Goal: Information Seeking & Learning: Learn about a topic

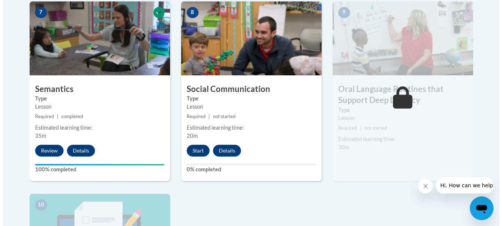
scroll to position [655, 0]
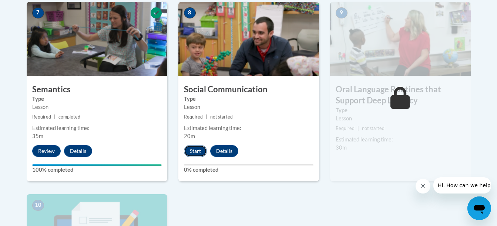
click at [195, 152] on button "Start" at bounding box center [195, 151] width 23 height 12
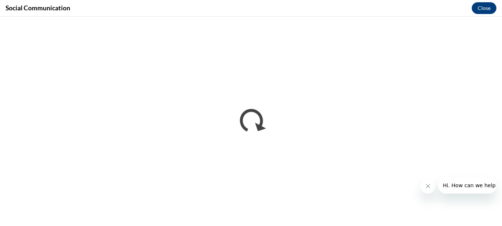
scroll to position [0, 0]
click at [421, 187] on button "Close message from company" at bounding box center [428, 186] width 15 height 15
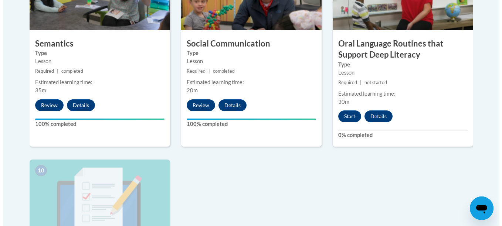
scroll to position [698, 0]
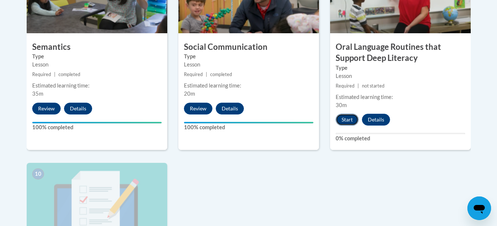
click at [340, 117] on button "Start" at bounding box center [347, 120] width 23 height 12
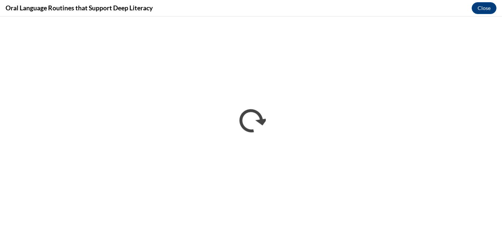
scroll to position [0, 0]
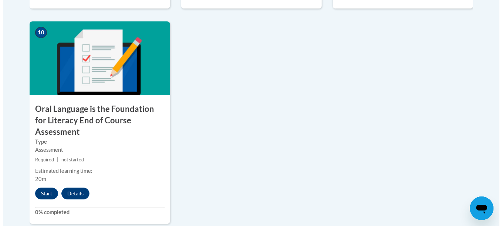
scroll to position [840, 0]
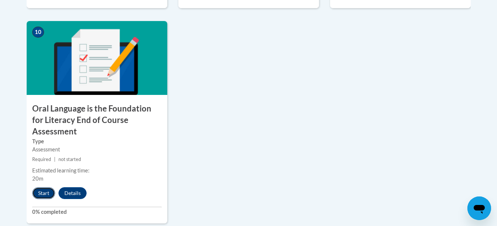
click at [46, 188] on button "Start" at bounding box center [43, 194] width 23 height 12
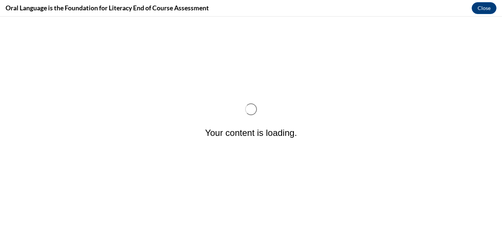
scroll to position [0, 0]
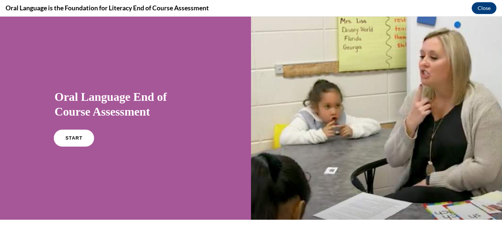
click at [70, 139] on span "START" at bounding box center [73, 139] width 17 height 6
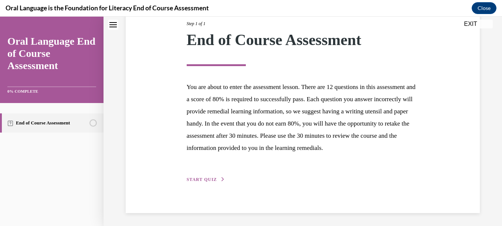
scroll to position [100, 0]
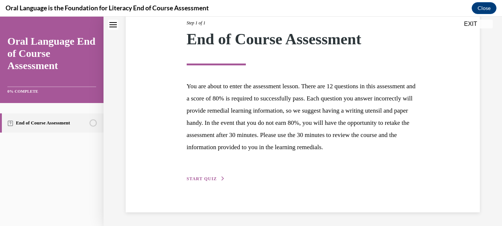
click at [208, 182] on span "START QUIZ" at bounding box center [202, 178] width 30 height 5
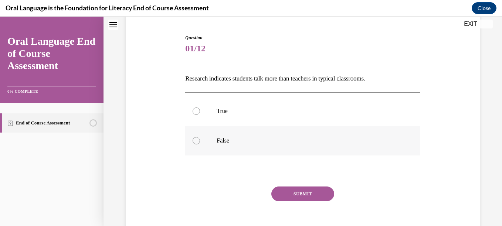
scroll to position [68, 0]
click at [199, 140] on label "False" at bounding box center [302, 142] width 235 height 30
click at [199, 140] on input "False" at bounding box center [196, 141] width 7 height 7
radio input "true"
click at [293, 191] on button "SUBMIT" at bounding box center [303, 195] width 63 height 15
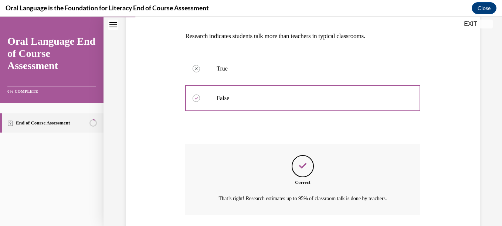
scroll to position [173, 0]
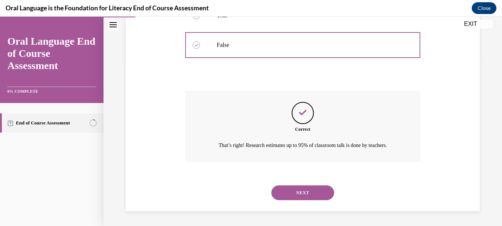
click at [294, 189] on button "NEXT" at bounding box center [303, 193] width 63 height 15
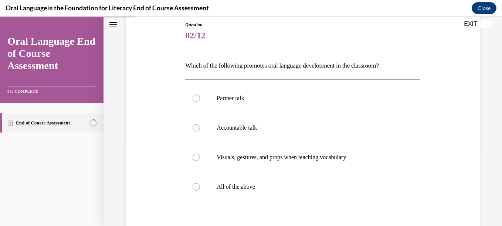
scroll to position [82, 0]
click at [198, 184] on div at bounding box center [196, 185] width 7 height 7
click at [198, 184] on input "All of the above" at bounding box center [196, 185] width 7 height 7
radio input "true"
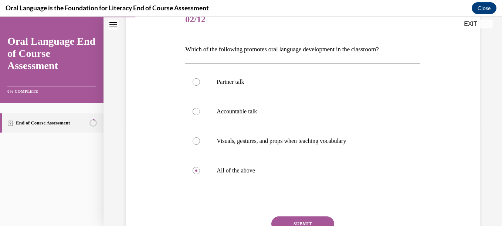
click at [292, 219] on button "SUBMIT" at bounding box center [303, 224] width 63 height 15
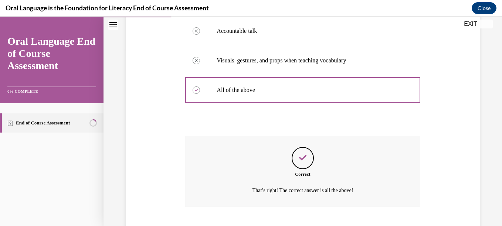
scroll to position [223, 0]
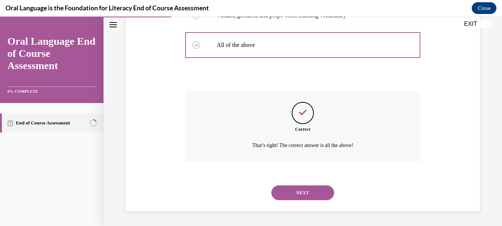
click at [291, 195] on button "NEXT" at bounding box center [303, 193] width 63 height 15
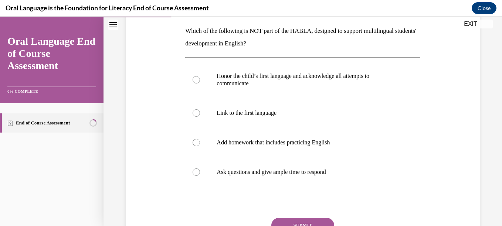
scroll to position [117, 0]
click at [196, 140] on div at bounding box center [196, 141] width 7 height 7
click at [196, 140] on input "Add homework that includes practicing English" at bounding box center [196, 141] width 7 height 7
radio input "true"
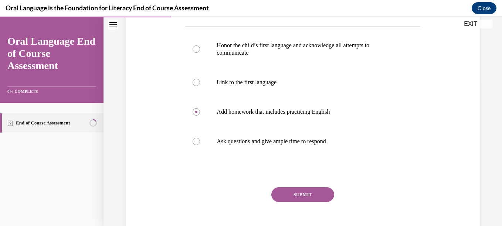
click at [297, 193] on button "SUBMIT" at bounding box center [303, 195] width 63 height 15
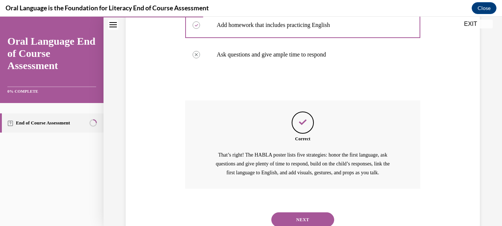
scroll to position [261, 0]
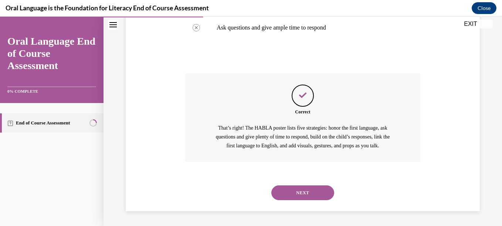
click at [295, 186] on button "NEXT" at bounding box center [303, 193] width 63 height 15
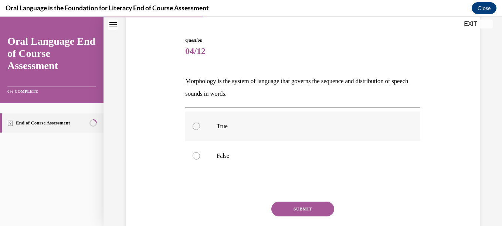
scroll to position [67, 0]
click at [197, 125] on div at bounding box center [196, 125] width 7 height 7
click at [197, 125] on input "True" at bounding box center [196, 125] width 7 height 7
radio input "true"
click at [306, 207] on button "SUBMIT" at bounding box center [303, 208] width 63 height 15
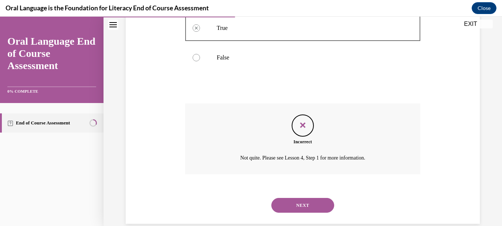
scroll to position [177, 0]
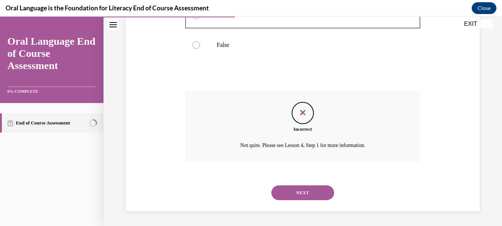
click at [301, 192] on button "NEXT" at bounding box center [303, 193] width 63 height 15
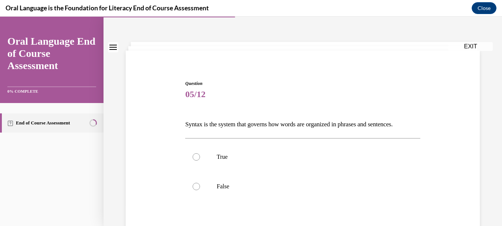
scroll to position [23, 0]
click at [199, 158] on div at bounding box center [196, 156] width 7 height 7
click at [199, 158] on input "True" at bounding box center [196, 156] width 7 height 7
radio input "true"
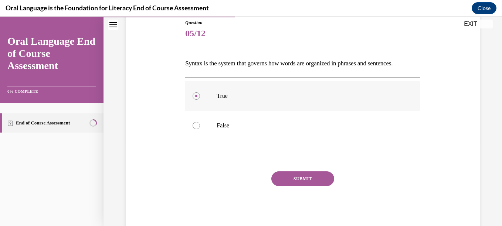
scroll to position [84, 0]
click at [280, 174] on button "SUBMIT" at bounding box center [303, 178] width 63 height 15
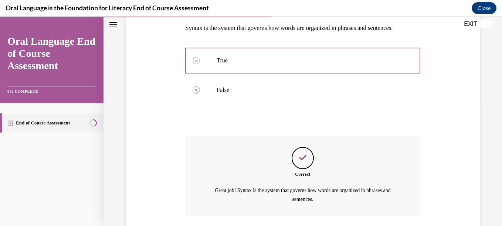
scroll to position [173, 0]
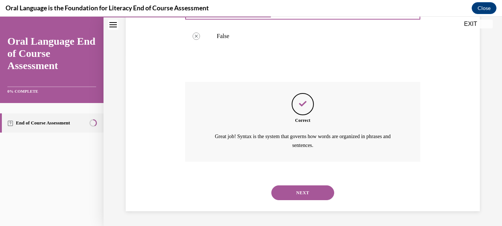
click at [312, 190] on button "NEXT" at bounding box center [303, 193] width 63 height 15
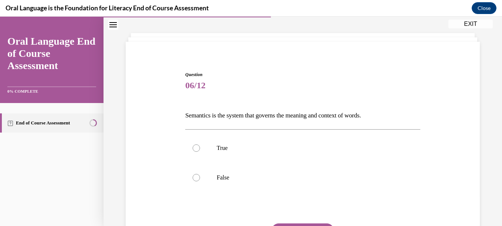
scroll to position [34, 0]
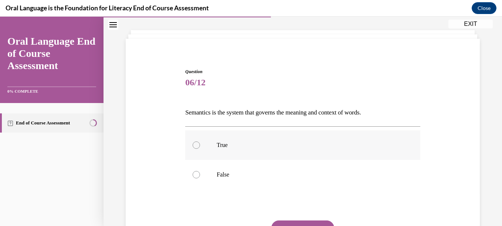
click at [195, 144] on div at bounding box center [196, 145] width 7 height 7
click at [195, 144] on input "True" at bounding box center [196, 145] width 7 height 7
radio input "true"
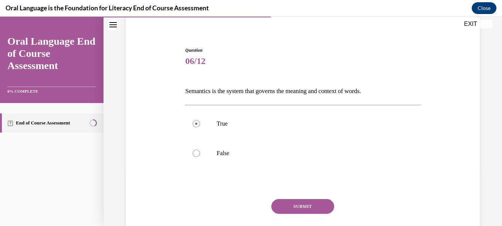
click at [291, 205] on button "SUBMIT" at bounding box center [303, 206] width 63 height 15
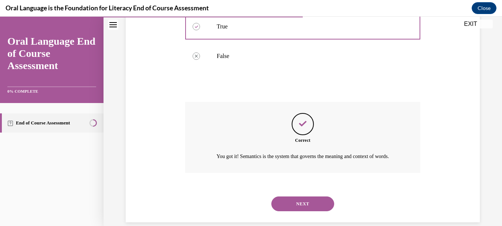
scroll to position [173, 0]
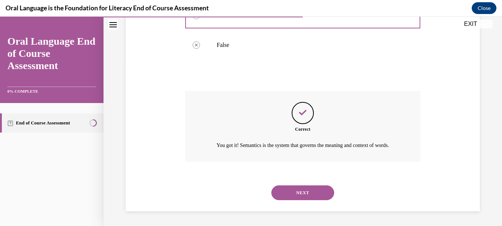
click at [301, 195] on button "NEXT" at bounding box center [303, 193] width 63 height 15
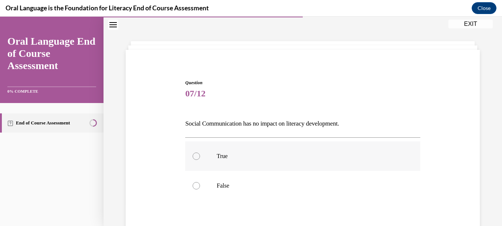
scroll to position [24, 0]
click at [195, 184] on div at bounding box center [196, 185] width 7 height 7
click at [195, 184] on input "False" at bounding box center [196, 185] width 7 height 7
radio input "true"
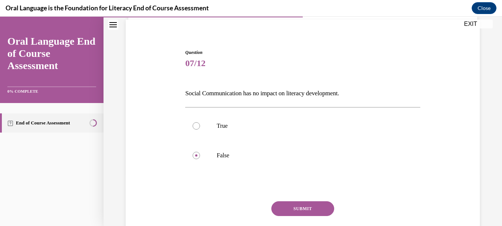
click at [313, 211] on button "SUBMIT" at bounding box center [303, 209] width 63 height 15
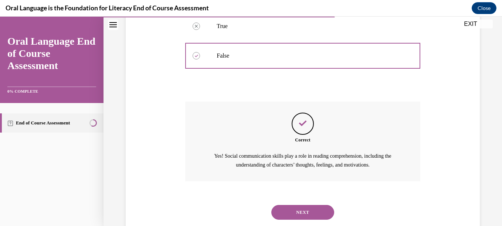
scroll to position [173, 0]
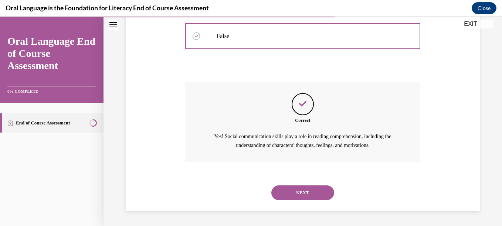
click at [308, 191] on button "NEXT" at bounding box center [303, 193] width 63 height 15
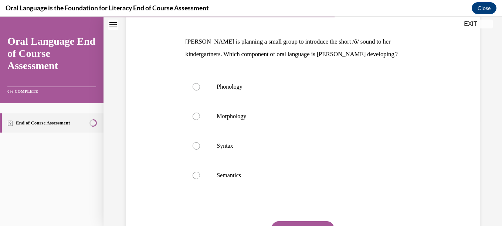
scroll to position [105, 0]
click at [193, 89] on div at bounding box center [196, 87] width 7 height 7
click at [193, 89] on input "Phonology" at bounding box center [196, 87] width 7 height 7
radio input "true"
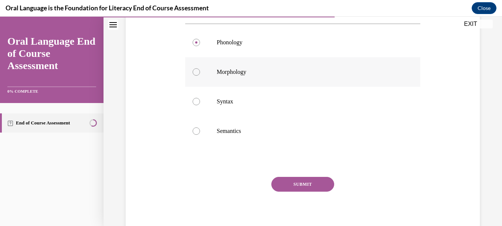
scroll to position [150, 0]
click at [299, 186] on button "SUBMIT" at bounding box center [303, 184] width 63 height 15
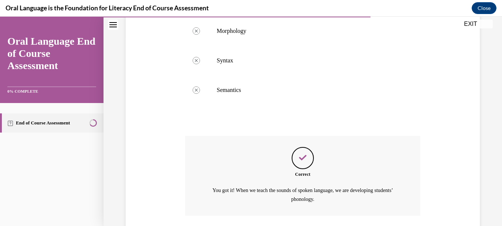
scroll to position [245, 0]
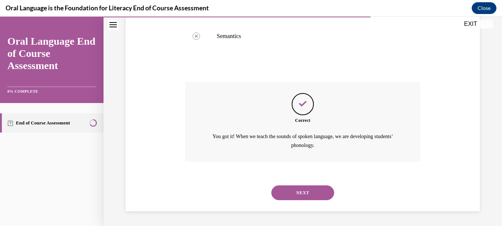
click at [303, 191] on button "NEXT" at bounding box center [303, 193] width 63 height 15
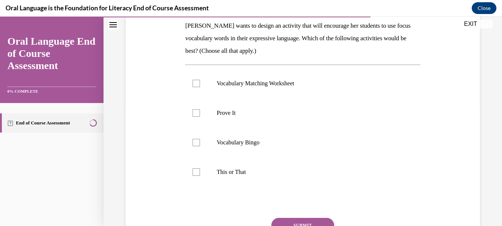
scroll to position [123, 0]
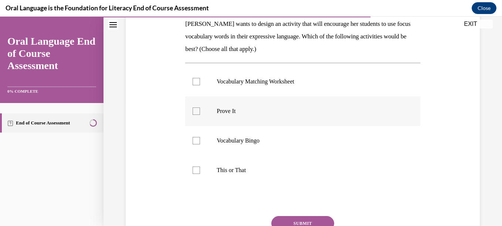
click at [195, 112] on div at bounding box center [196, 111] width 7 height 7
click at [195, 112] on input "Prove It" at bounding box center [196, 111] width 7 height 7
checkbox input "true"
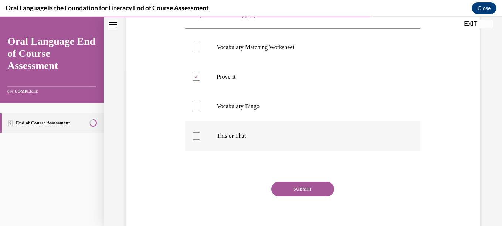
scroll to position [160, 0]
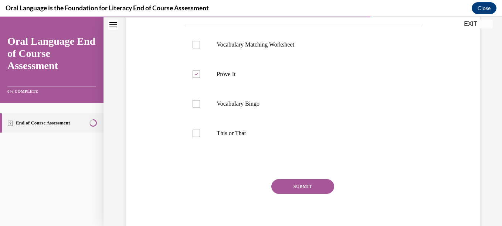
click at [301, 190] on button "SUBMIT" at bounding box center [303, 186] width 63 height 15
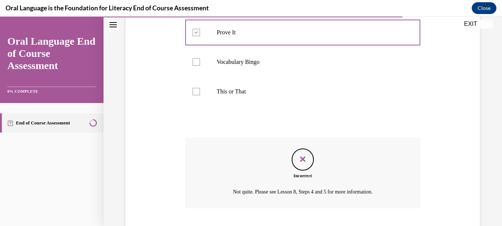
scroll to position [249, 0]
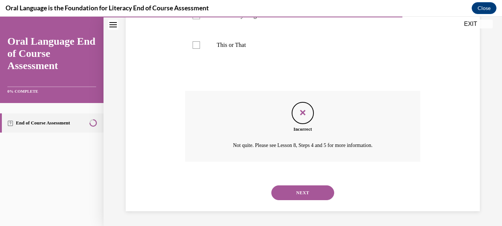
click at [300, 188] on button "NEXT" at bounding box center [303, 193] width 63 height 15
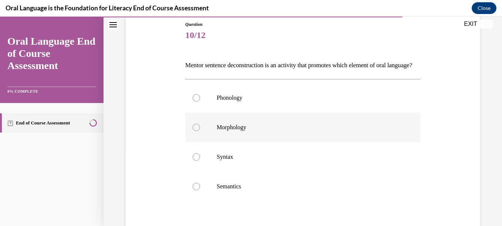
scroll to position [81, 0]
click at [197, 161] on div at bounding box center [196, 157] width 7 height 7
click at [197, 161] on input "Syntax" at bounding box center [196, 157] width 7 height 7
radio input "true"
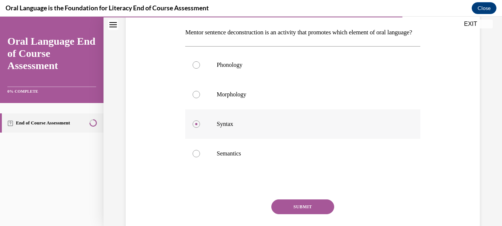
scroll to position [129, 0]
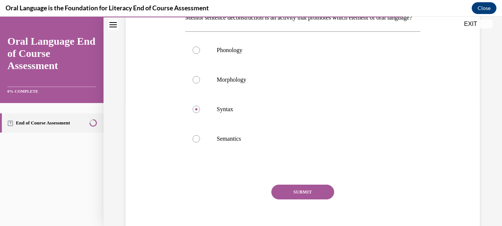
click at [296, 200] on button "SUBMIT" at bounding box center [303, 192] width 63 height 15
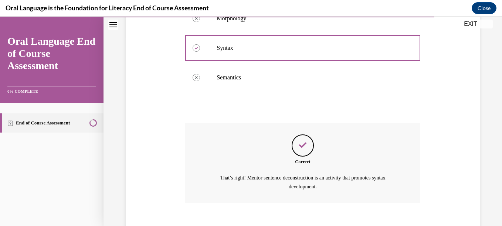
scroll to position [245, 0]
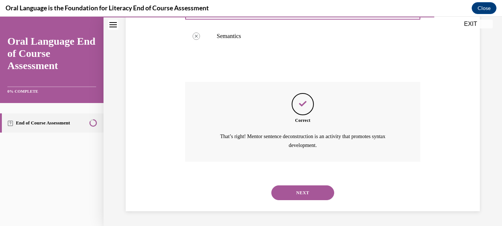
click at [311, 193] on button "NEXT" at bounding box center [303, 193] width 63 height 15
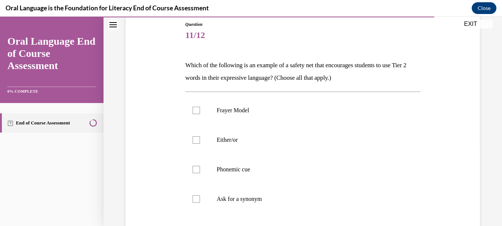
scroll to position [82, 0]
click at [196, 198] on div at bounding box center [196, 198] width 7 height 7
click at [196, 198] on input "Ask for a synonym" at bounding box center [196, 198] width 7 height 7
checkbox input "true"
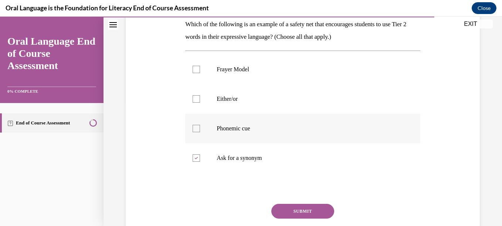
scroll to position [125, 0]
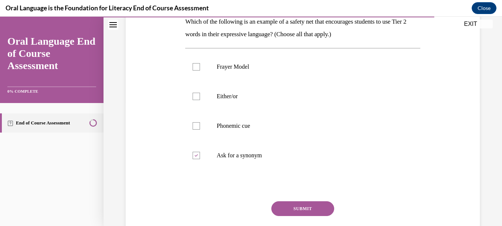
click at [307, 208] on button "SUBMIT" at bounding box center [303, 209] width 63 height 15
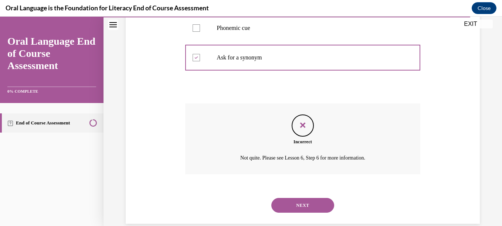
scroll to position [236, 0]
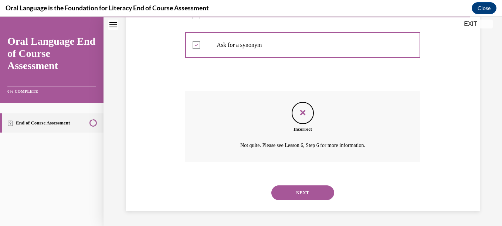
click at [317, 191] on button "NEXT" at bounding box center [303, 193] width 63 height 15
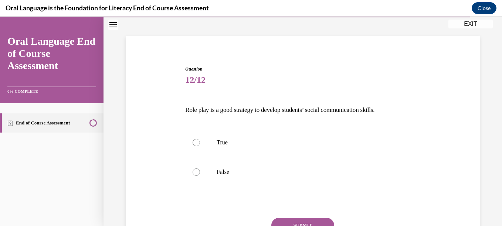
scroll to position [38, 0]
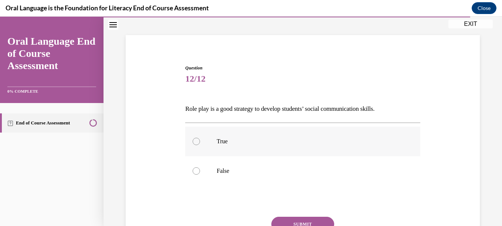
click at [194, 141] on div at bounding box center [196, 141] width 7 height 7
click at [194, 141] on input "True" at bounding box center [196, 141] width 7 height 7
radio input "true"
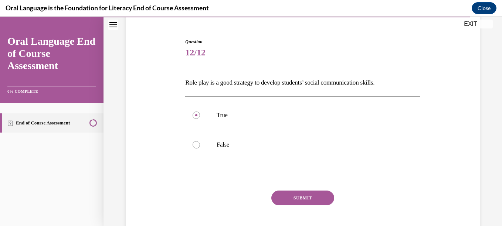
click at [308, 202] on button "SUBMIT" at bounding box center [303, 198] width 63 height 15
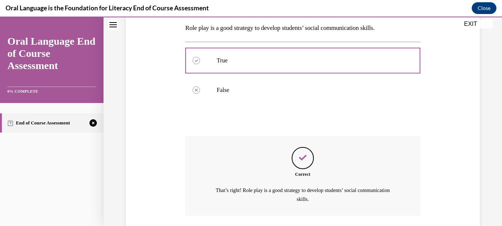
scroll to position [173, 0]
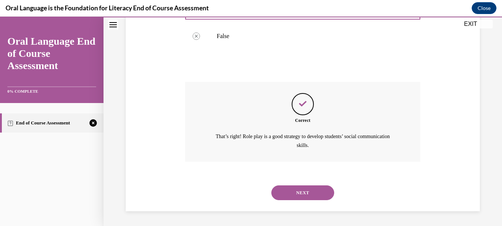
click at [305, 192] on button "NEXT" at bounding box center [303, 193] width 63 height 15
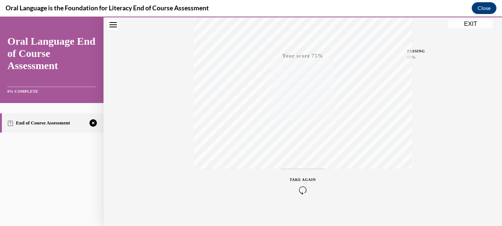
scroll to position [169, 0]
click at [300, 180] on icon "button" at bounding box center [303, 181] width 26 height 8
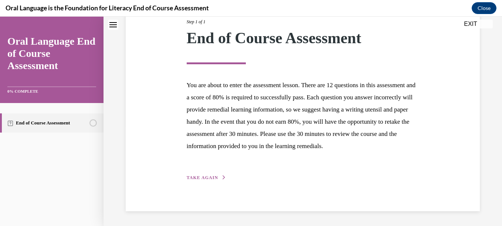
scroll to position [114, 0]
click at [191, 177] on span "TAKE AGAIN" at bounding box center [202, 177] width 31 height 5
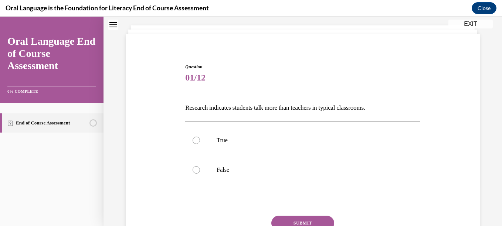
scroll to position [40, 0]
click at [197, 165] on div at bounding box center [196, 168] width 7 height 7
click at [197, 165] on input "False" at bounding box center [196, 168] width 7 height 7
radio input "true"
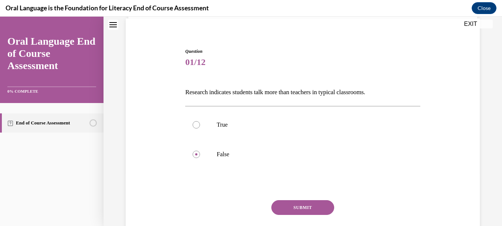
click at [307, 207] on button "SUBMIT" at bounding box center [303, 207] width 63 height 15
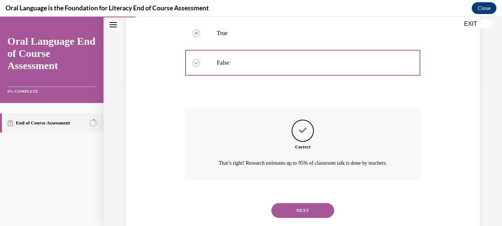
scroll to position [173, 0]
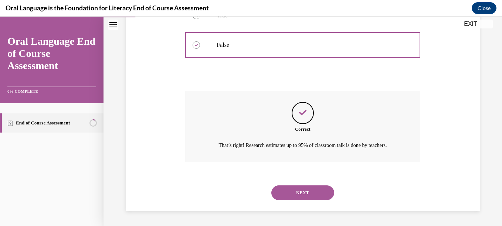
click at [305, 191] on button "NEXT" at bounding box center [303, 193] width 63 height 15
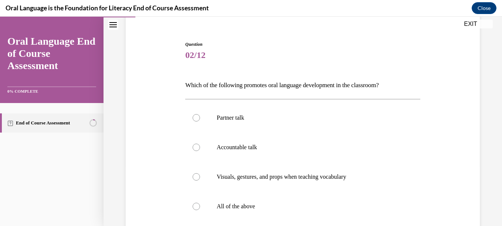
scroll to position [63, 0]
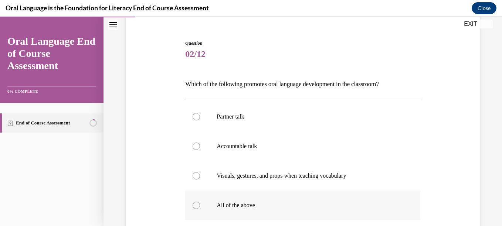
click at [199, 204] on label "All of the above" at bounding box center [302, 206] width 235 height 30
click at [199, 204] on input "All of the above" at bounding box center [196, 205] width 7 height 7
radio input "true"
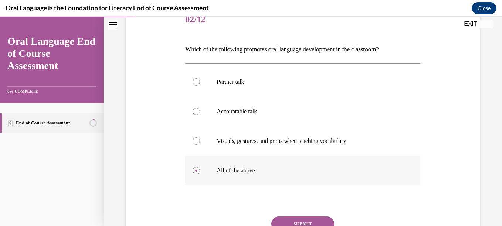
scroll to position [98, 0]
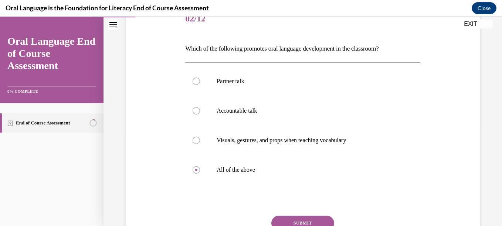
click at [293, 220] on button "SUBMIT" at bounding box center [303, 223] width 63 height 15
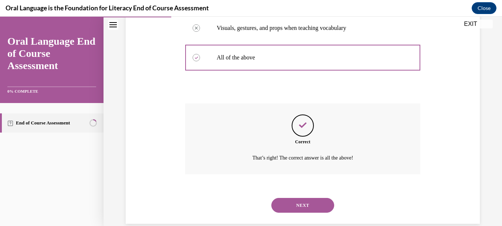
scroll to position [223, 0]
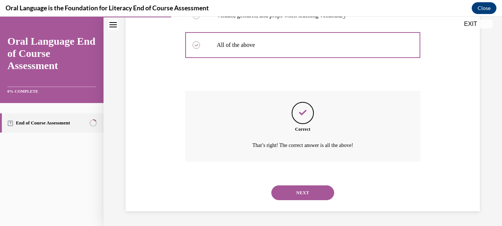
click at [317, 189] on button "NEXT" at bounding box center [303, 193] width 63 height 15
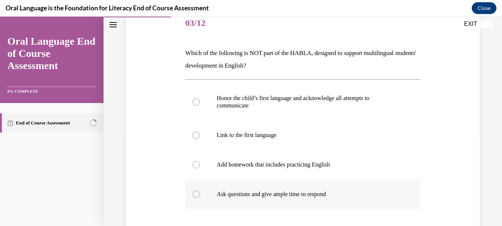
scroll to position [94, 0]
click at [196, 162] on div at bounding box center [196, 164] width 7 height 7
click at [196, 162] on input "Add homework that includes practicing English" at bounding box center [196, 164] width 7 height 7
radio input "true"
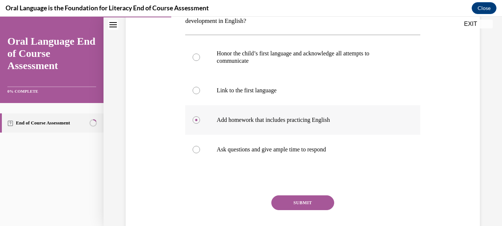
scroll to position [140, 0]
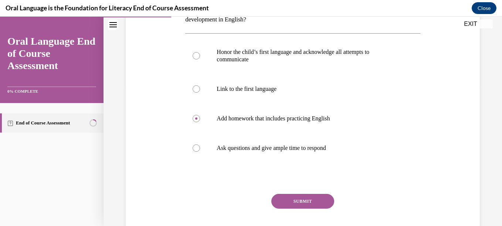
click at [299, 199] on button "SUBMIT" at bounding box center [303, 201] width 63 height 15
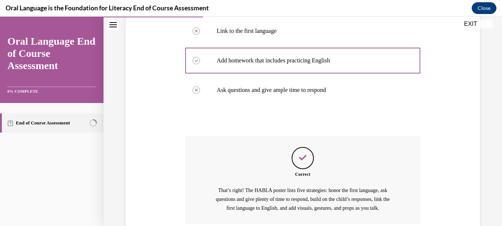
scroll to position [261, 0]
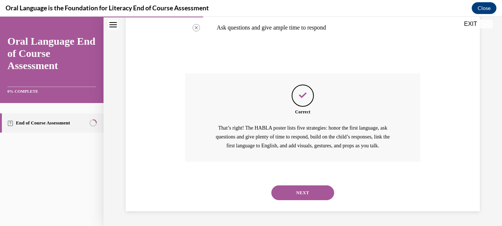
click at [298, 186] on button "NEXT" at bounding box center [303, 193] width 63 height 15
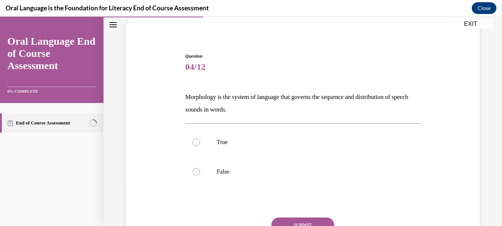
scroll to position [51, 0]
click at [199, 164] on label "False" at bounding box center [302, 171] width 235 height 30
click at [199, 167] on input "False" at bounding box center [196, 170] width 7 height 7
radio input "true"
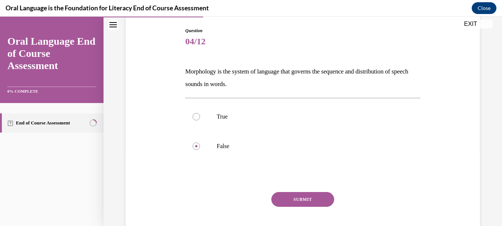
click at [303, 202] on button "SUBMIT" at bounding box center [303, 199] width 63 height 15
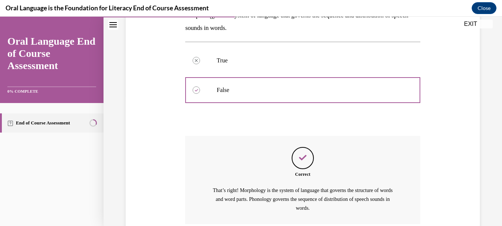
scroll to position [194, 0]
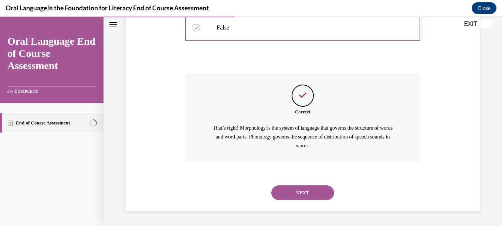
click at [307, 194] on button "NEXT" at bounding box center [303, 193] width 63 height 15
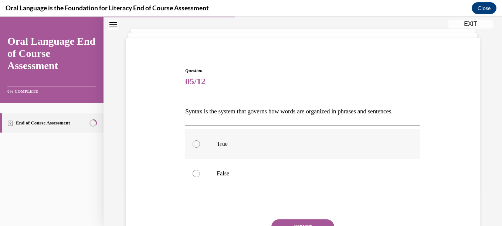
scroll to position [43, 0]
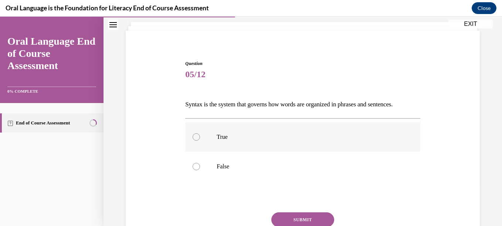
click at [193, 137] on div at bounding box center [196, 137] width 7 height 7
click at [193, 137] on input "True" at bounding box center [196, 137] width 7 height 7
radio input "true"
click at [293, 216] on button "SUBMIT" at bounding box center [303, 220] width 63 height 15
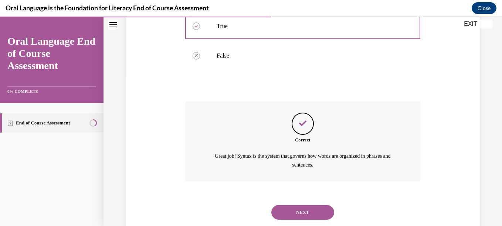
scroll to position [173, 0]
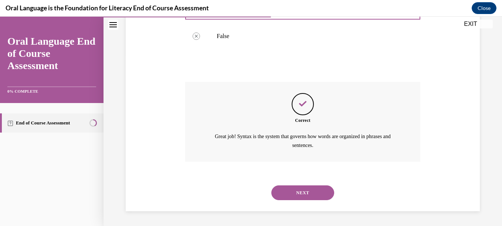
click at [304, 190] on button "NEXT" at bounding box center [303, 193] width 63 height 15
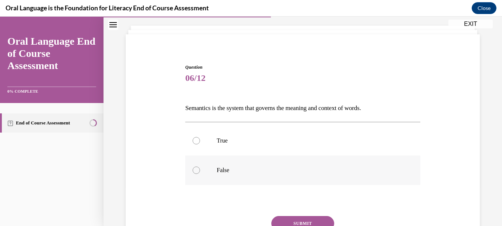
scroll to position [43, 0]
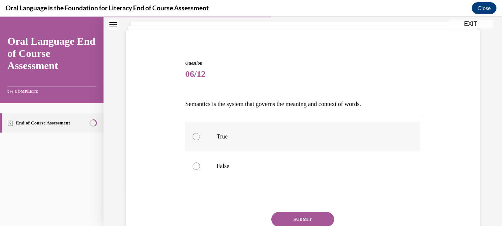
click at [192, 135] on label "True" at bounding box center [302, 137] width 235 height 30
click at [193, 135] on input "True" at bounding box center [196, 136] width 7 height 7
radio input "true"
click at [306, 215] on button "SUBMIT" at bounding box center [303, 219] width 63 height 15
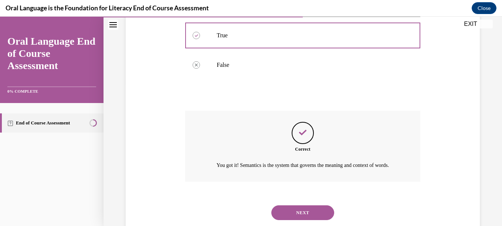
scroll to position [173, 0]
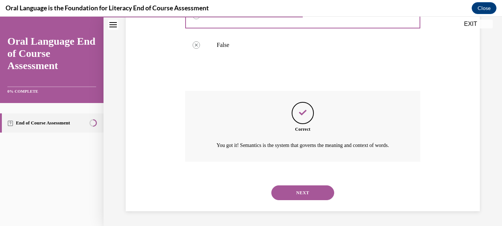
click at [303, 192] on button "NEXT" at bounding box center [303, 193] width 63 height 15
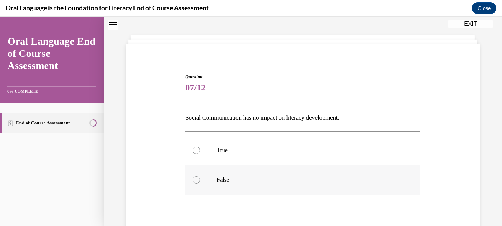
scroll to position [30, 0]
click at [193, 179] on div at bounding box center [196, 179] width 7 height 7
click at [193, 179] on input "False" at bounding box center [196, 179] width 7 height 7
radio input "true"
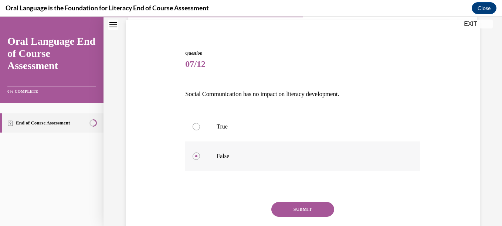
scroll to position [53, 0]
click at [293, 208] on button "SUBMIT" at bounding box center [303, 209] width 63 height 15
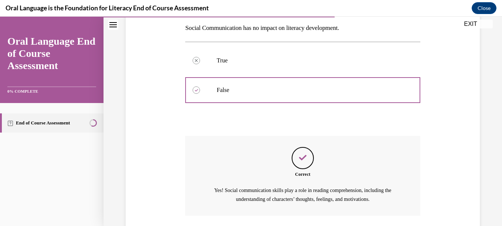
scroll to position [173, 0]
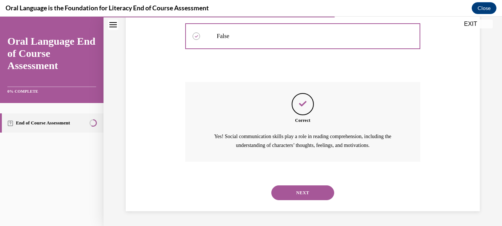
click at [307, 191] on button "NEXT" at bounding box center [303, 193] width 63 height 15
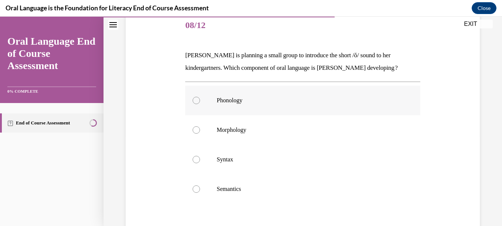
scroll to position [92, 0]
click at [194, 102] on div at bounding box center [196, 100] width 7 height 7
click at [194, 102] on input "Phonology" at bounding box center [196, 100] width 7 height 7
radio input "true"
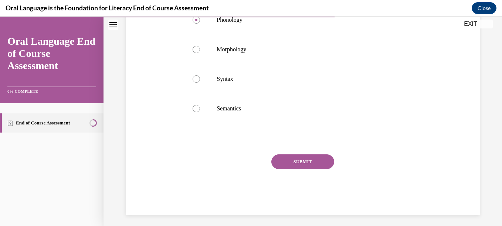
click at [294, 166] on button "SUBMIT" at bounding box center [303, 162] width 63 height 15
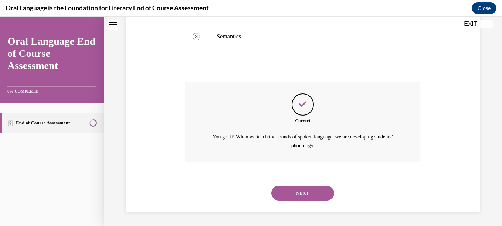
scroll to position [245, 0]
click at [304, 195] on button "NEXT" at bounding box center [303, 193] width 63 height 15
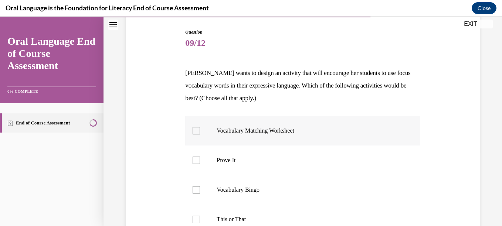
scroll to position [75, 0]
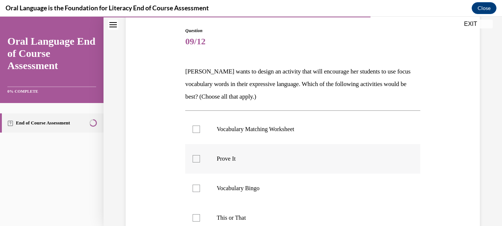
click at [194, 161] on div at bounding box center [196, 158] width 7 height 7
click at [194, 161] on input "Prove It" at bounding box center [196, 158] width 7 height 7
checkbox input "true"
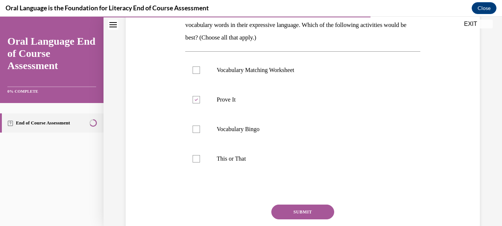
click at [309, 211] on button "SUBMIT" at bounding box center [303, 212] width 63 height 15
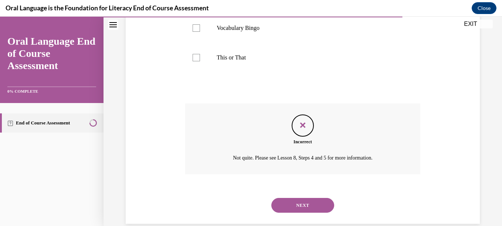
scroll to position [249, 0]
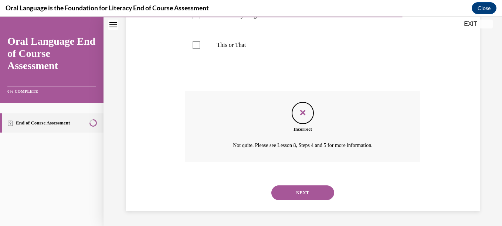
click at [305, 192] on button "NEXT" at bounding box center [303, 193] width 63 height 15
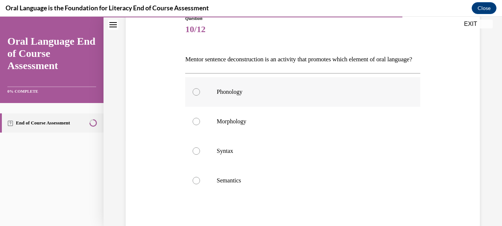
scroll to position [88, 0]
click at [198, 155] on div at bounding box center [196, 150] width 7 height 7
click at [198, 155] on input "Syntax" at bounding box center [196, 150] width 7 height 7
radio input "true"
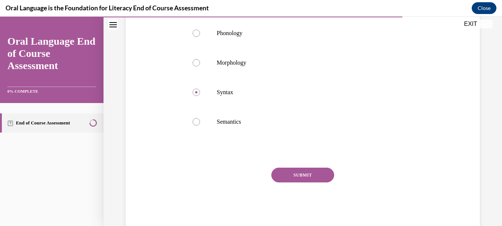
click at [300, 183] on button "SUBMIT" at bounding box center [303, 175] width 63 height 15
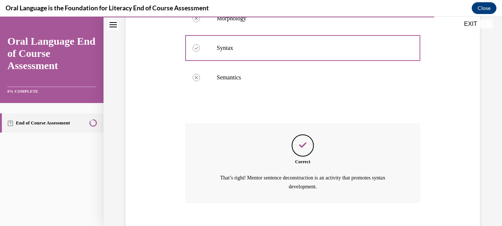
scroll to position [245, 0]
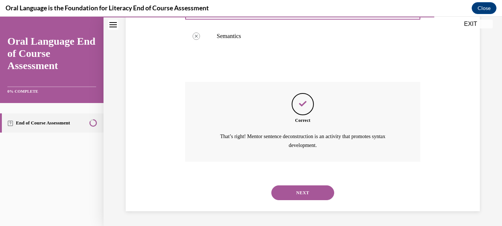
click at [301, 191] on button "NEXT" at bounding box center [303, 193] width 63 height 15
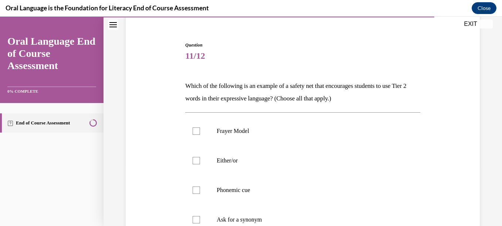
scroll to position [61, 0]
click at [196, 134] on div at bounding box center [196, 130] width 7 height 7
click at [196, 134] on input "Frayer Model" at bounding box center [196, 130] width 7 height 7
checkbox input "true"
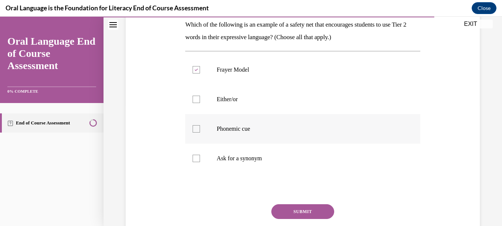
scroll to position [125, 0]
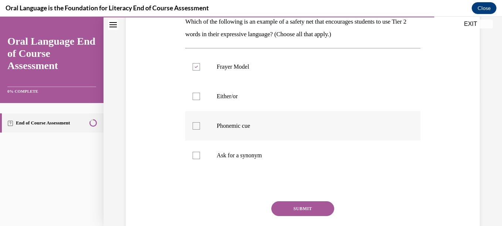
click at [195, 122] on div at bounding box center [196, 125] width 7 height 7
click at [195, 122] on input "Phonemic cue" at bounding box center [196, 125] width 7 height 7
checkbox input "true"
click at [198, 151] on label "Ask for a synonym" at bounding box center [302, 156] width 235 height 30
click at [198, 152] on input "Ask for a synonym" at bounding box center [196, 155] width 7 height 7
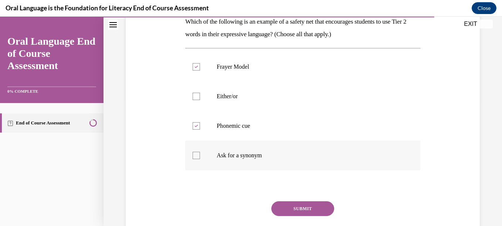
checkbox input "true"
click at [196, 122] on div at bounding box center [196, 125] width 7 height 7
click at [196, 122] on input "Phonemic cue" at bounding box center [196, 125] width 7 height 7
checkbox input "false"
click at [292, 206] on button "SUBMIT" at bounding box center [303, 209] width 63 height 15
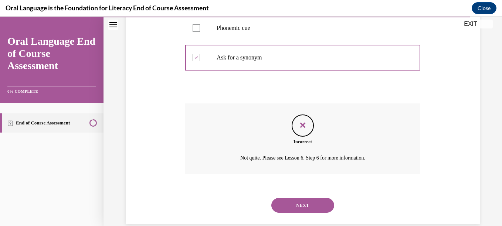
scroll to position [236, 0]
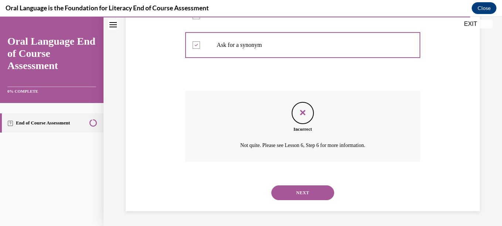
click at [293, 193] on button "NEXT" at bounding box center [303, 193] width 63 height 15
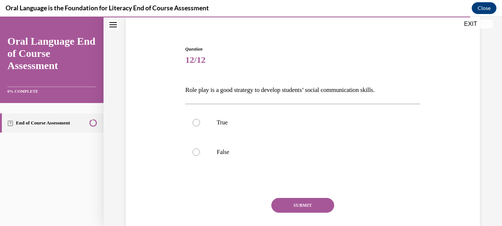
scroll to position [57, 0]
click at [193, 121] on div at bounding box center [196, 122] width 7 height 7
click at [193, 121] on input "True" at bounding box center [196, 122] width 7 height 7
radio input "true"
click at [282, 203] on button "SUBMIT" at bounding box center [303, 205] width 63 height 15
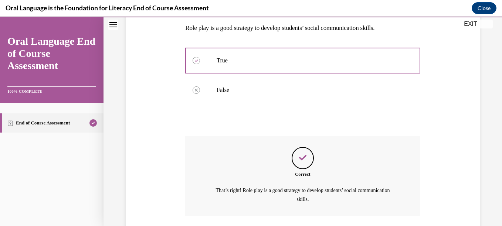
scroll to position [173, 0]
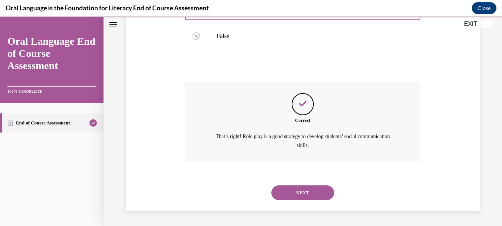
click at [287, 192] on button "NEXT" at bounding box center [303, 193] width 63 height 15
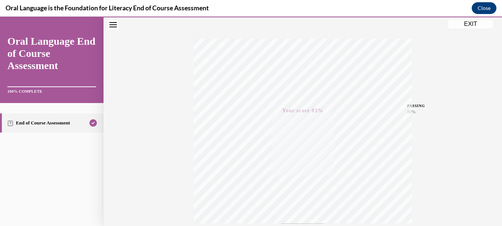
scroll to position [169, 0]
click at [461, 26] on button "EXIT" at bounding box center [471, 24] width 44 height 9
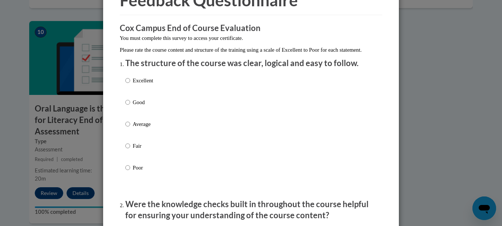
scroll to position [48, 0]
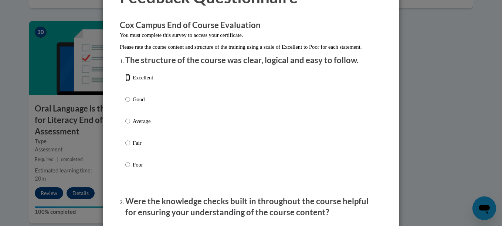
click at [126, 82] on input "Excellent" at bounding box center [127, 78] width 5 height 8
radio input "true"
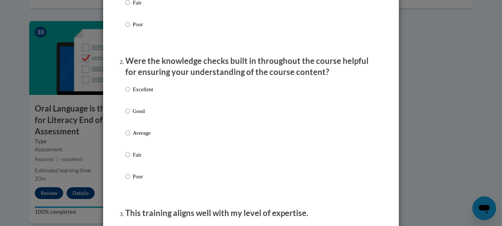
scroll to position [189, 0]
click at [126, 93] on input "Excellent" at bounding box center [127, 89] width 5 height 8
radio input "true"
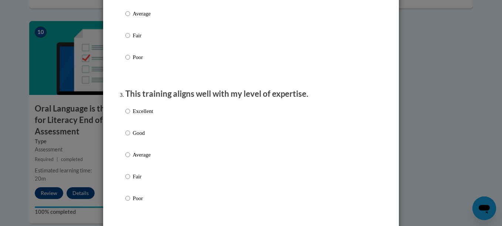
scroll to position [309, 0]
click at [125, 115] on input "Excellent" at bounding box center [127, 111] width 5 height 8
radio input "true"
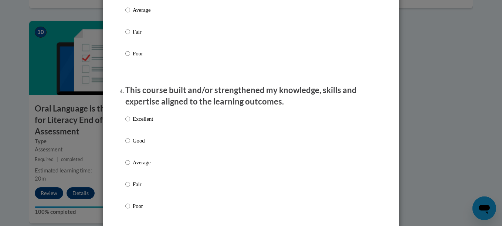
scroll to position [454, 0]
click at [125, 123] on input "Excellent" at bounding box center [127, 119] width 5 height 8
radio input "true"
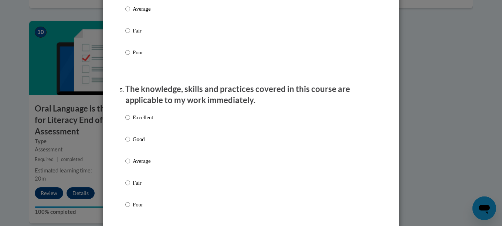
scroll to position [608, 0]
click at [125, 121] on input "Excellent" at bounding box center [127, 117] width 5 height 8
radio input "true"
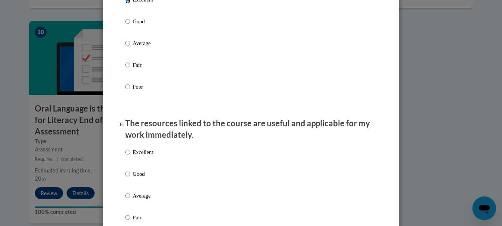
scroll to position [725, 0]
click at [125, 156] on input "Excellent" at bounding box center [127, 152] width 5 height 8
radio input "true"
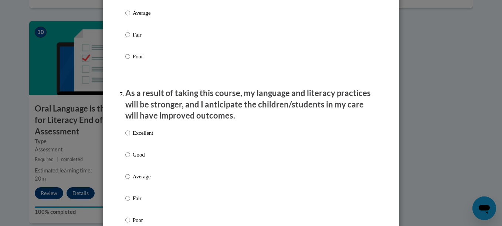
scroll to position [909, 0]
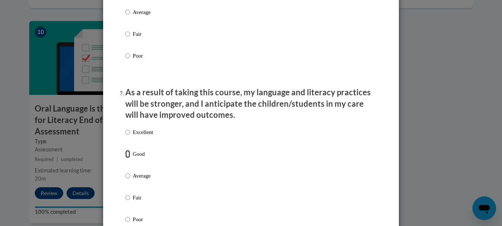
click at [127, 158] on input "Good" at bounding box center [127, 154] width 5 height 8
radio input "true"
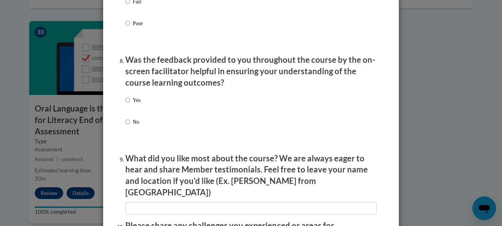
scroll to position [1106, 0]
click at [130, 110] on label "Yes" at bounding box center [132, 106] width 15 height 20
click at [130, 104] on input "Yes" at bounding box center [127, 100] width 5 height 8
radio input "true"
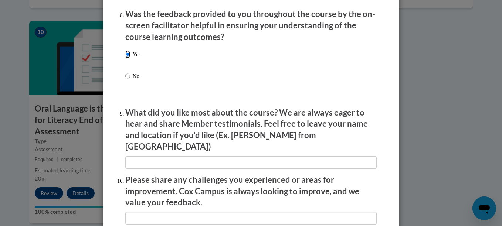
scroll to position [1152, 0]
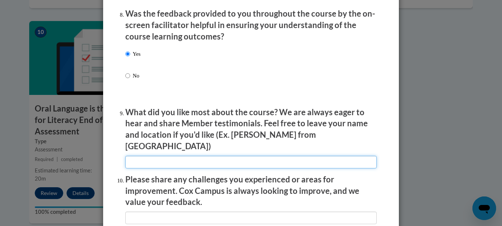
click at [172, 156] on input "textbox" at bounding box center [251, 162] width 252 height 13
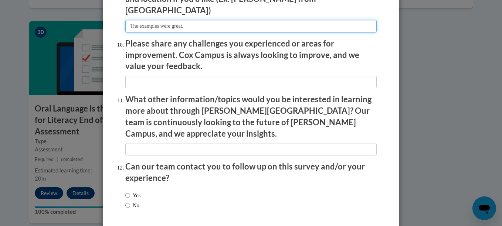
scroll to position [1287, 0]
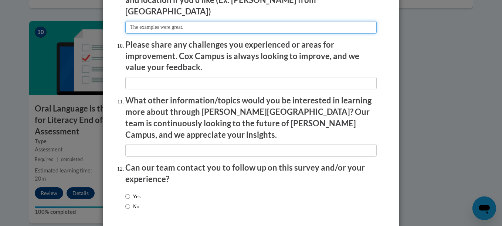
type input "The examples were great."
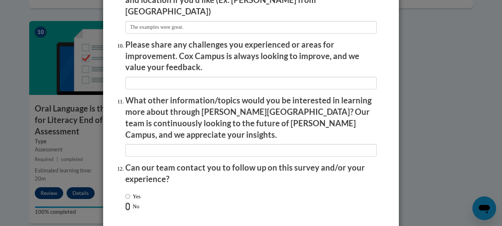
click at [125, 203] on input "No" at bounding box center [127, 207] width 5 height 8
radio input "true"
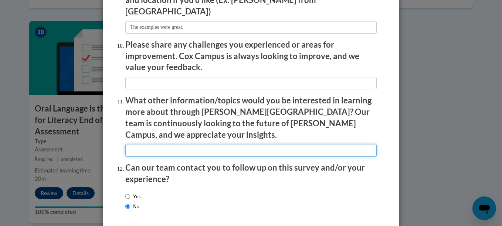
click at [173, 144] on input "textbox" at bounding box center [251, 150] width 252 height 13
type input "None."
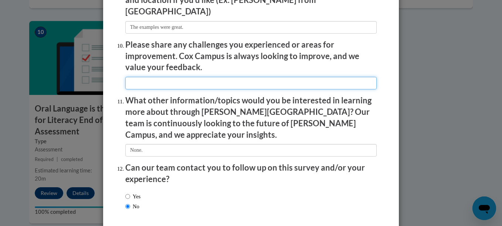
click at [179, 77] on input "textbox" at bounding box center [251, 83] width 252 height 13
type input "None."
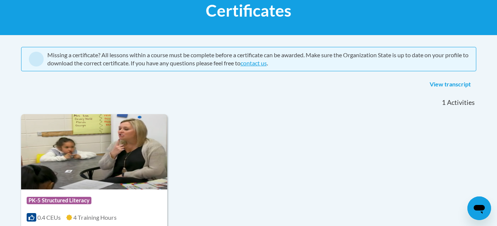
scroll to position [118, 0]
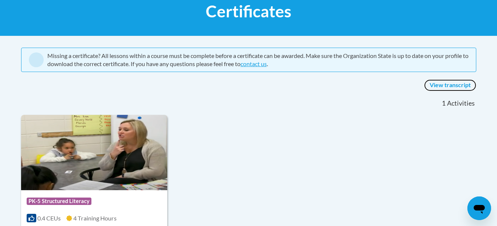
click at [456, 85] on link "View transcript" at bounding box center [450, 86] width 52 height 12
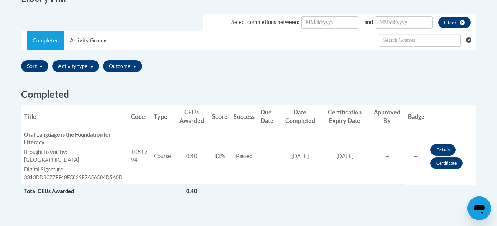
scroll to position [213, 0]
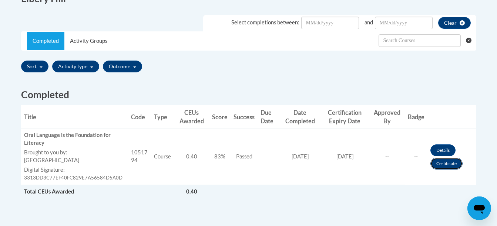
click at [447, 162] on link "Certificate" at bounding box center [446, 164] width 32 height 12
